Goal: Information Seeking & Learning: Learn about a topic

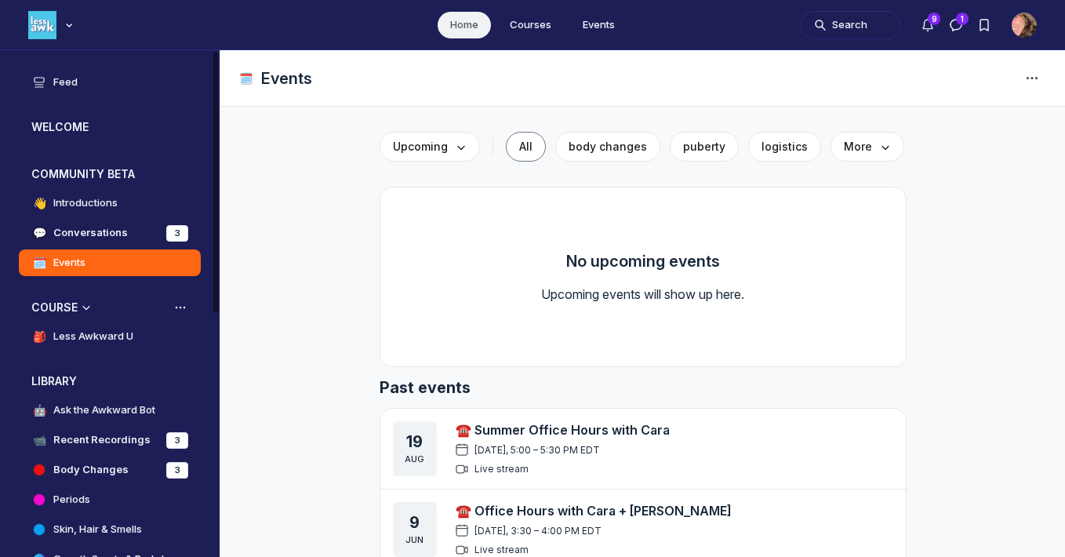
click at [101, 335] on h4 "Less Awkward U" at bounding box center [93, 337] width 80 height 16
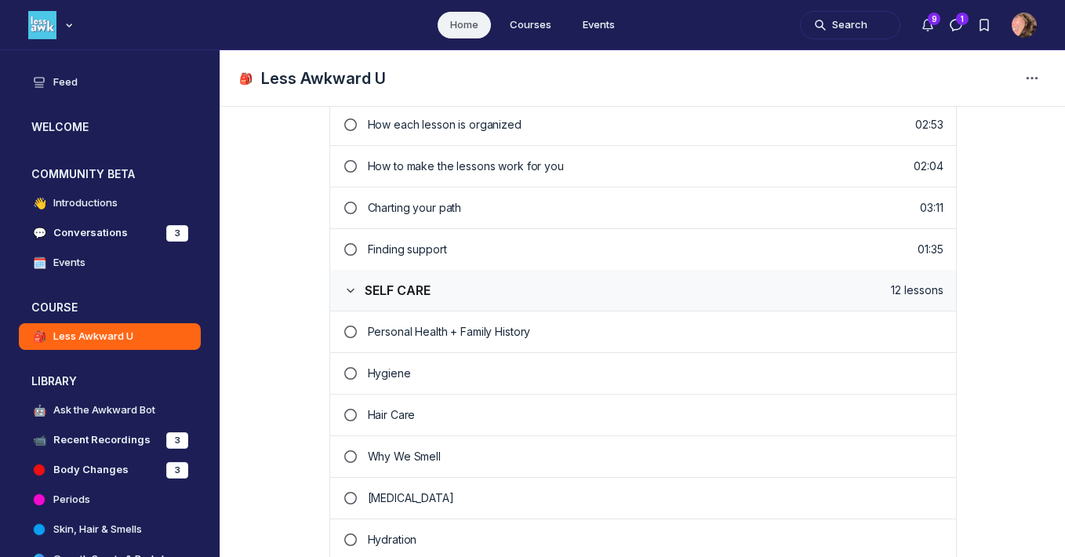
scroll to position [482, 0]
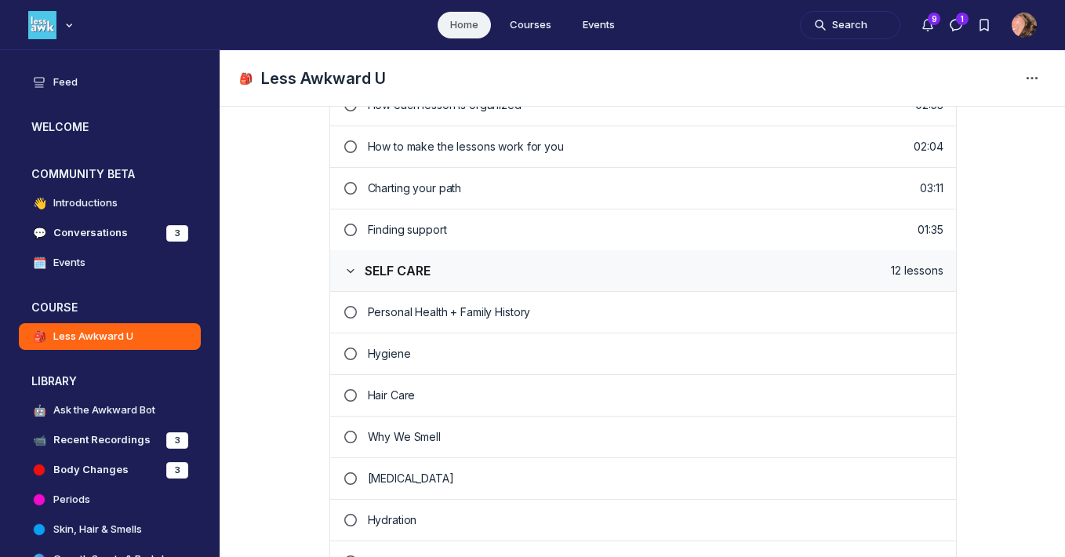
click at [451, 482] on p "Skin Care" at bounding box center [656, 478] width 576 height 16
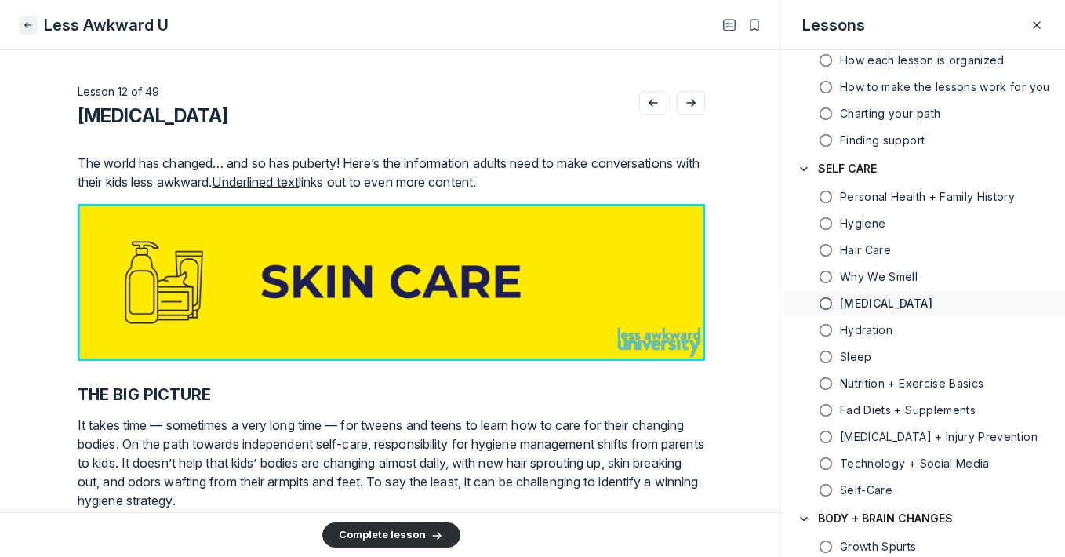
click at [32, 25] on icon "Close" at bounding box center [28, 25] width 13 height 16
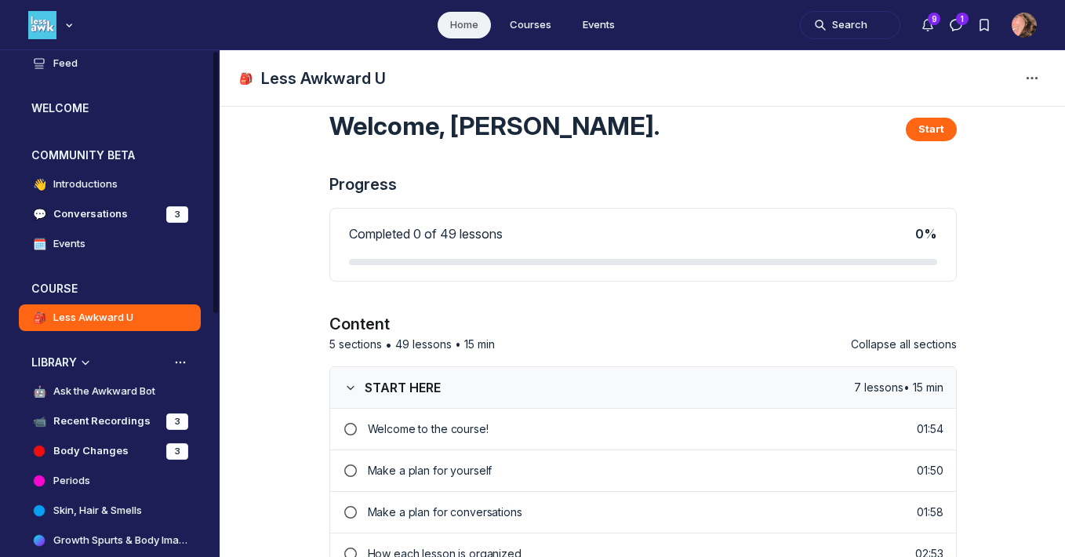
scroll to position [148, 0]
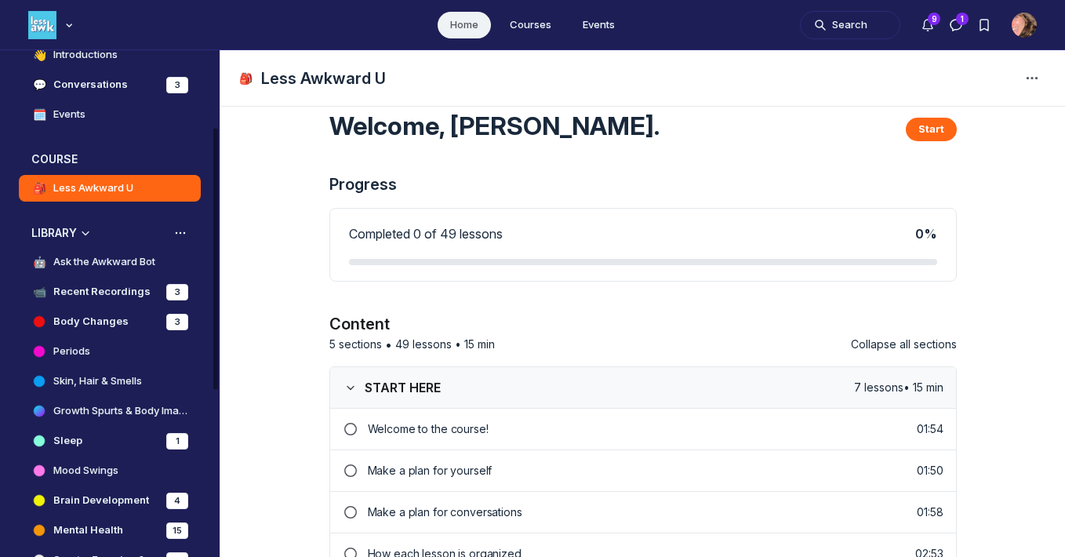
click at [112, 354] on link "Periods" at bounding box center [110, 351] width 182 height 27
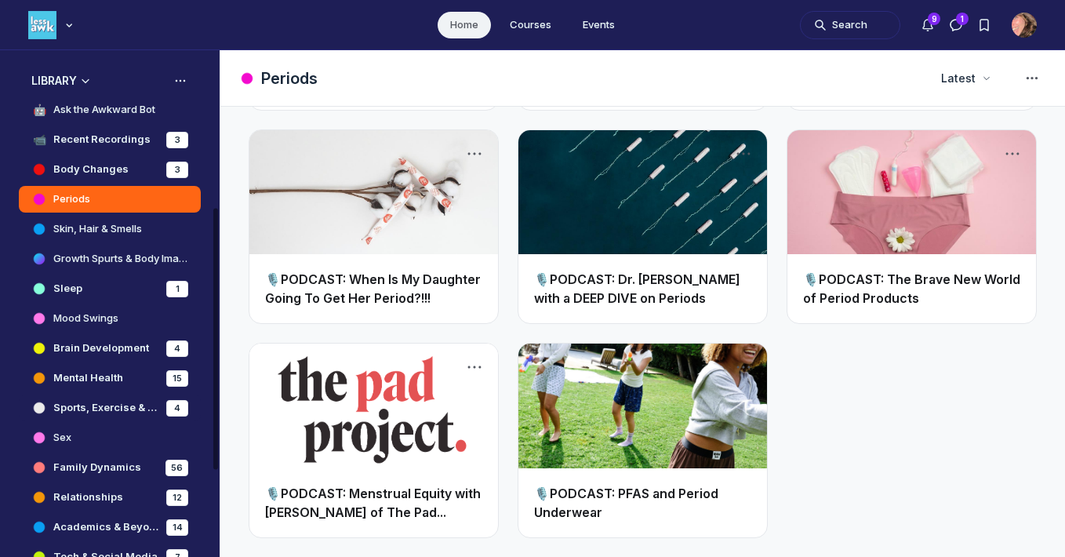
scroll to position [303, 0]
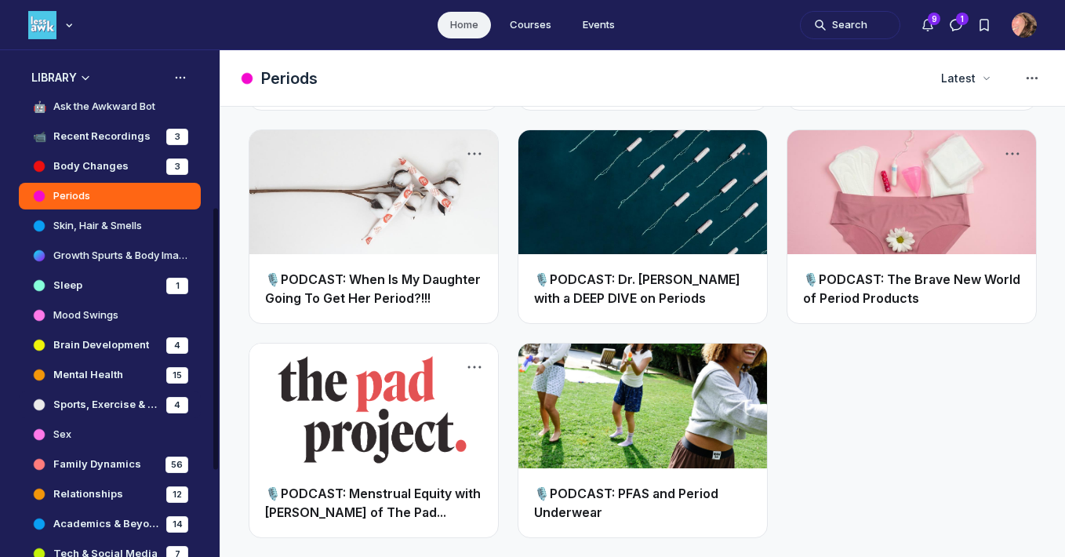
click at [123, 405] on h4 "Sports, Exercise & Nutrition" at bounding box center [106, 405] width 107 height 16
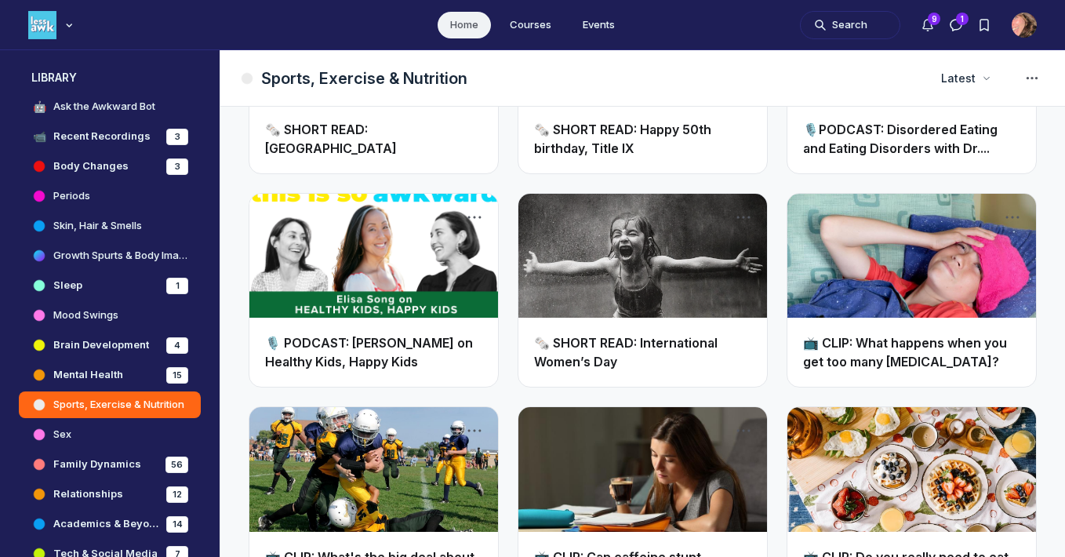
scroll to position [775, 0]
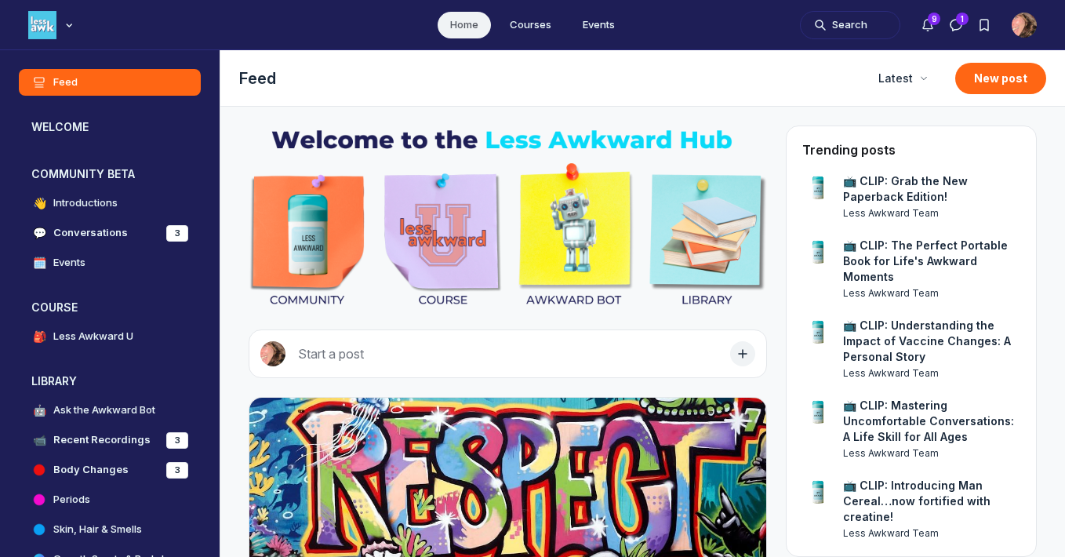
scroll to position [4265, 3003]
